Goal: Find specific page/section: Find specific page/section

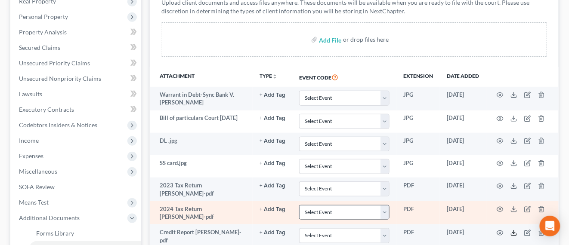
scroll to position [89, 0]
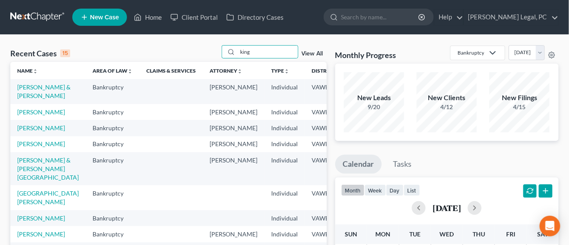
type input "king"
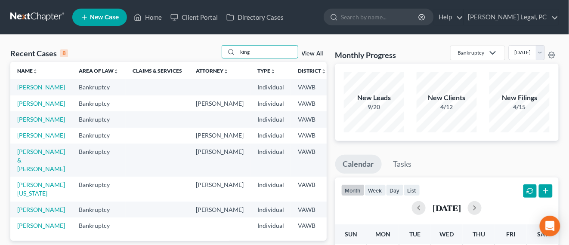
click at [30, 91] on link "[PERSON_NAME]" at bounding box center [41, 87] width 48 height 7
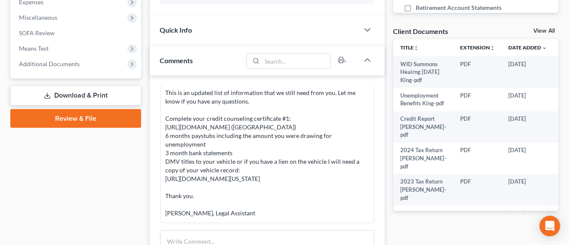
scroll to position [323, 0]
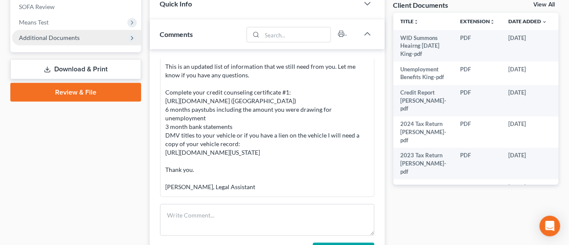
click at [47, 43] on span "Additional Documents" at bounding box center [76, 38] width 129 height 16
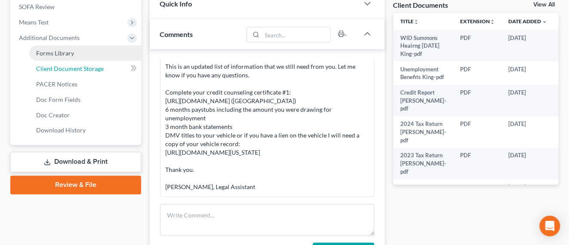
drag, startPoint x: 82, startPoint y: 74, endPoint x: 87, endPoint y: 76, distance: 5.2
click at [82, 74] on link "Client Document Storage" at bounding box center [85, 69] width 112 height 16
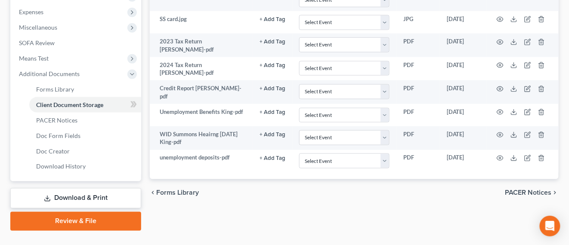
scroll to position [304, 0]
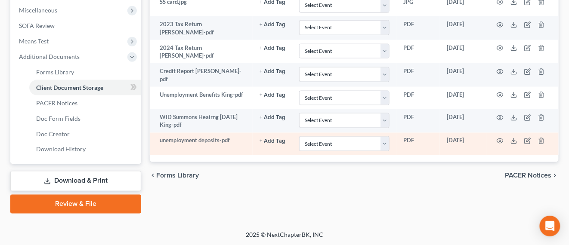
click at [500, 140] on td at bounding box center [523, 144] width 72 height 22
click at [502, 138] on icon "button" at bounding box center [500, 141] width 7 height 7
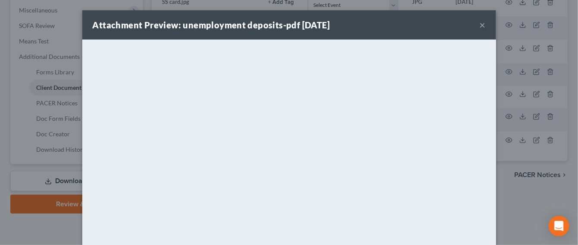
click at [479, 25] on button "×" at bounding box center [482, 25] width 6 height 10
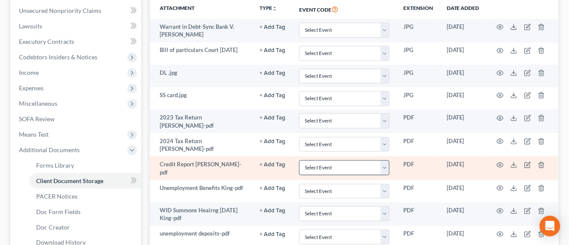
scroll to position [269, 0]
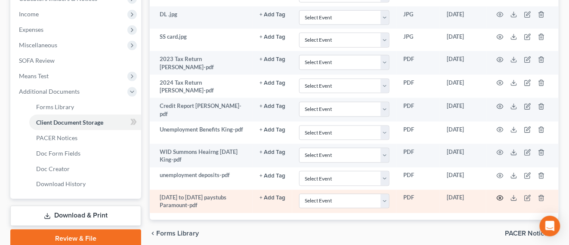
click at [500, 198] on circle "button" at bounding box center [501, 199] width 2 height 2
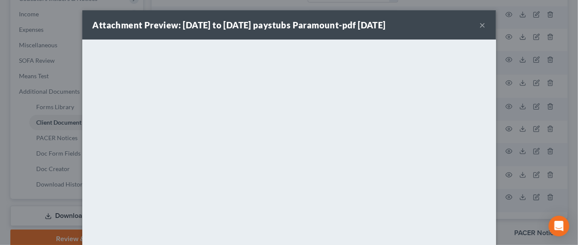
click at [481, 25] on div "Attachment Preview: [DATE] to [DATE] paystubs Paramount-pdf [DATE] ×" at bounding box center [288, 24] width 413 height 29
click at [474, 26] on div "Attachment Preview: [DATE] to [DATE] paystubs Paramount-pdf [DATE] ×" at bounding box center [288, 24] width 413 height 29
click at [479, 23] on button "×" at bounding box center [482, 25] width 6 height 10
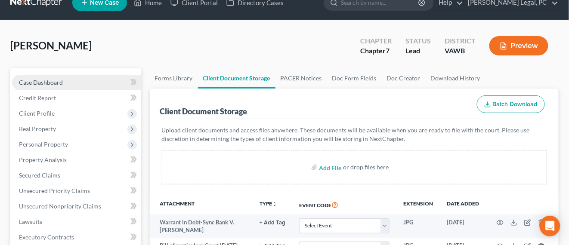
scroll to position [0, 0]
